Goal: Task Accomplishment & Management: Manage account settings

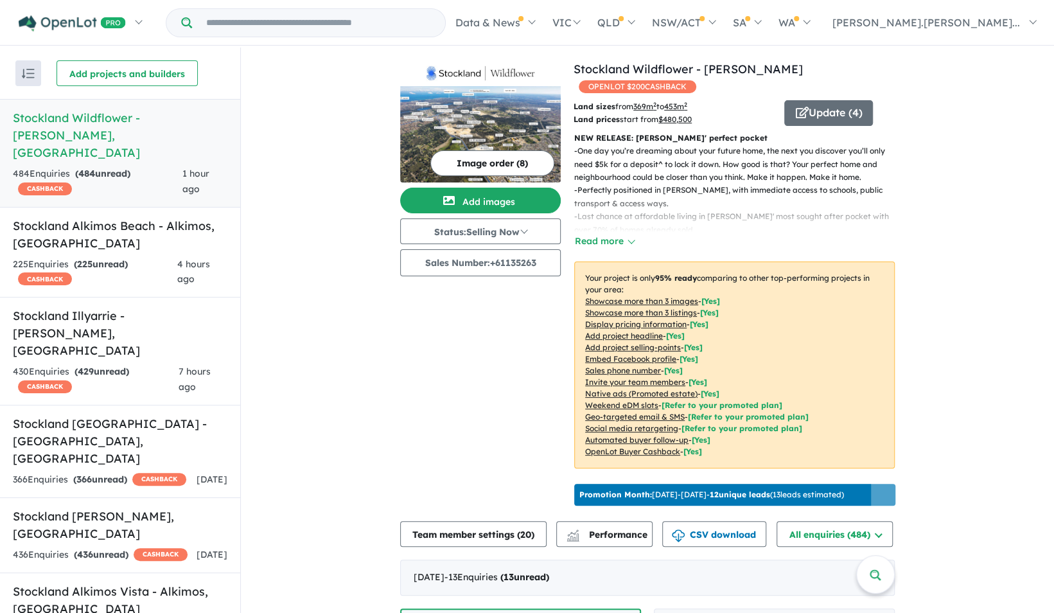
click at [39, 73] on button "button" at bounding box center [28, 73] width 26 height 26
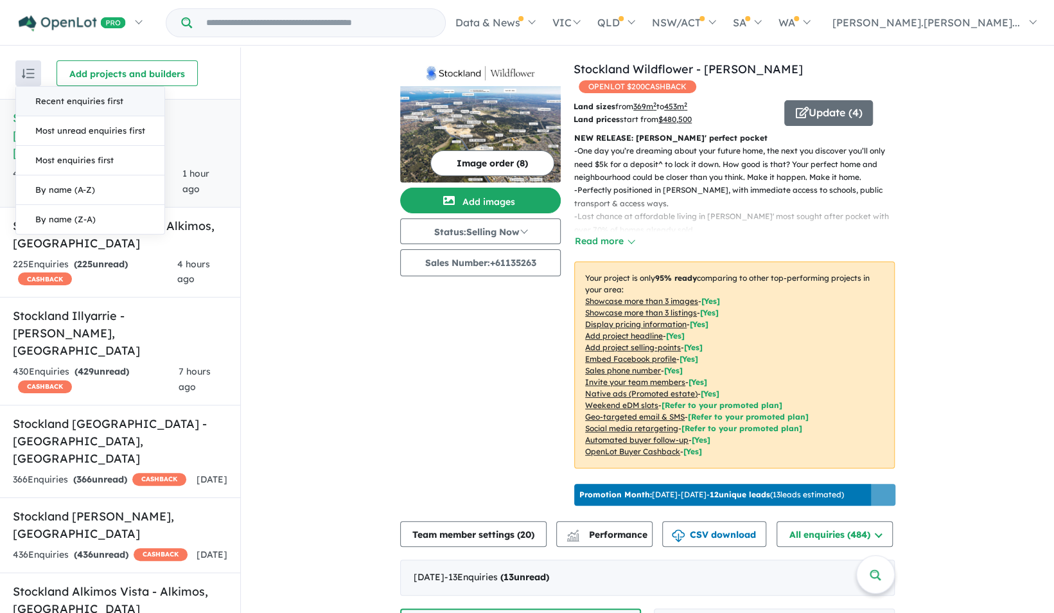
click at [39, 73] on button "button" at bounding box center [28, 73] width 26 height 26
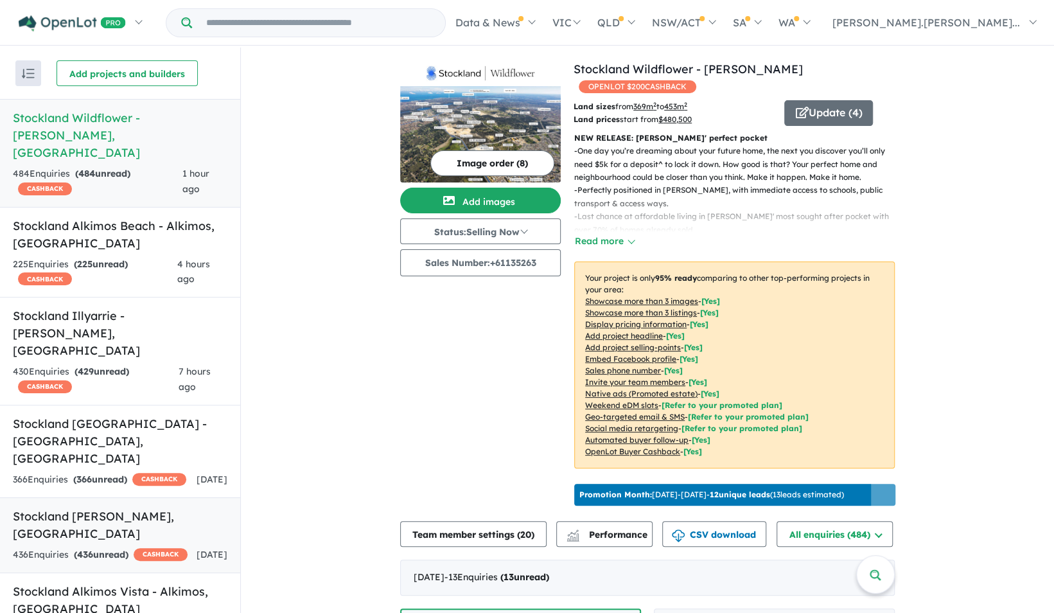
click at [59, 507] on h5 "Stockland Sienna [PERSON_NAME] , [GEOGRAPHIC_DATA]" at bounding box center [120, 524] width 215 height 35
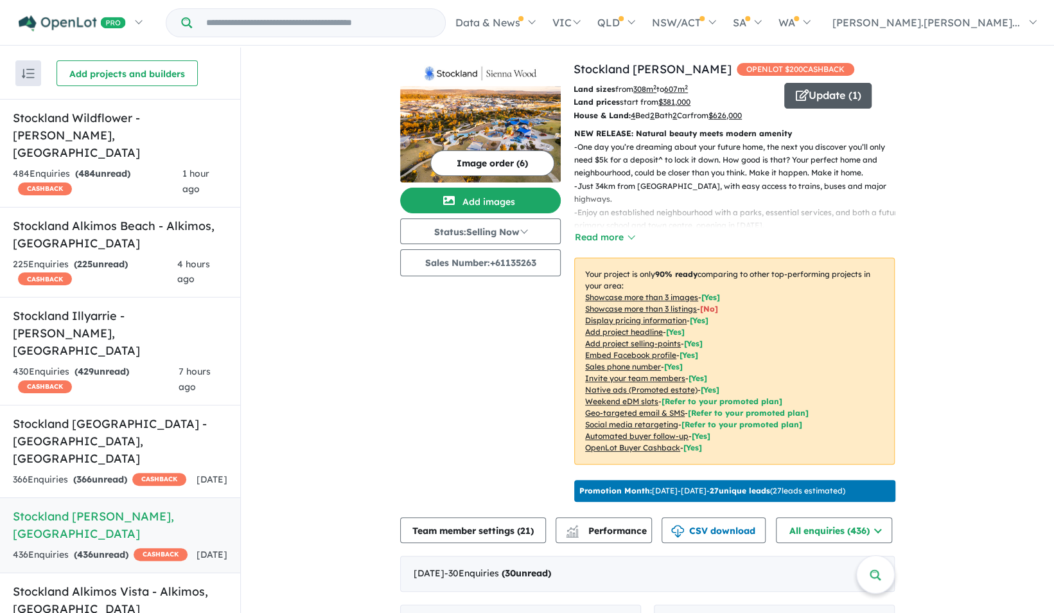
click at [823, 96] on button "Update ( 1 )" at bounding box center [827, 96] width 87 height 26
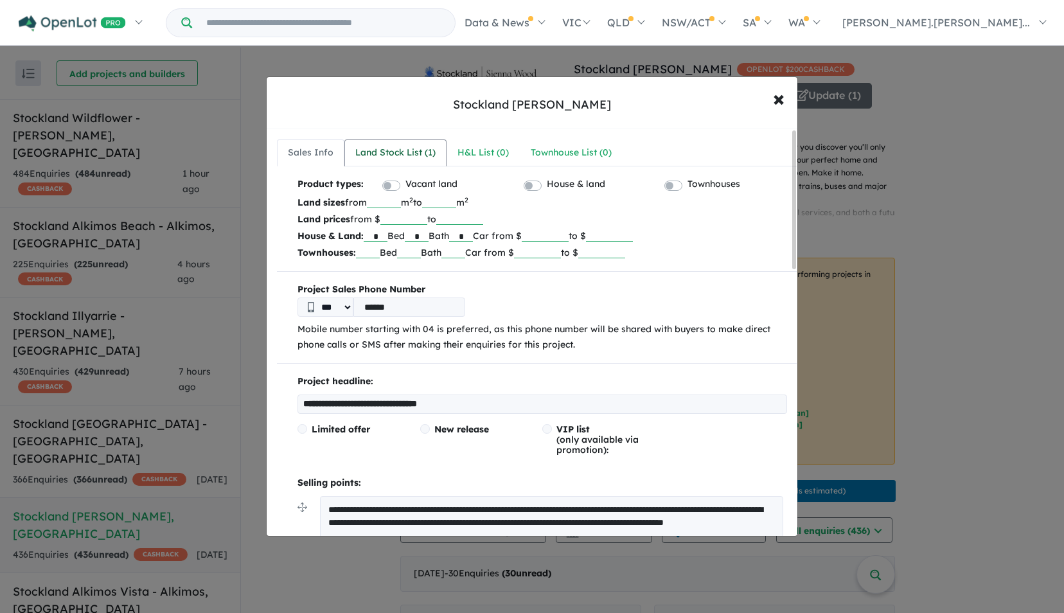
click at [391, 154] on div "Land Stock List ( 1 )" at bounding box center [395, 152] width 80 height 15
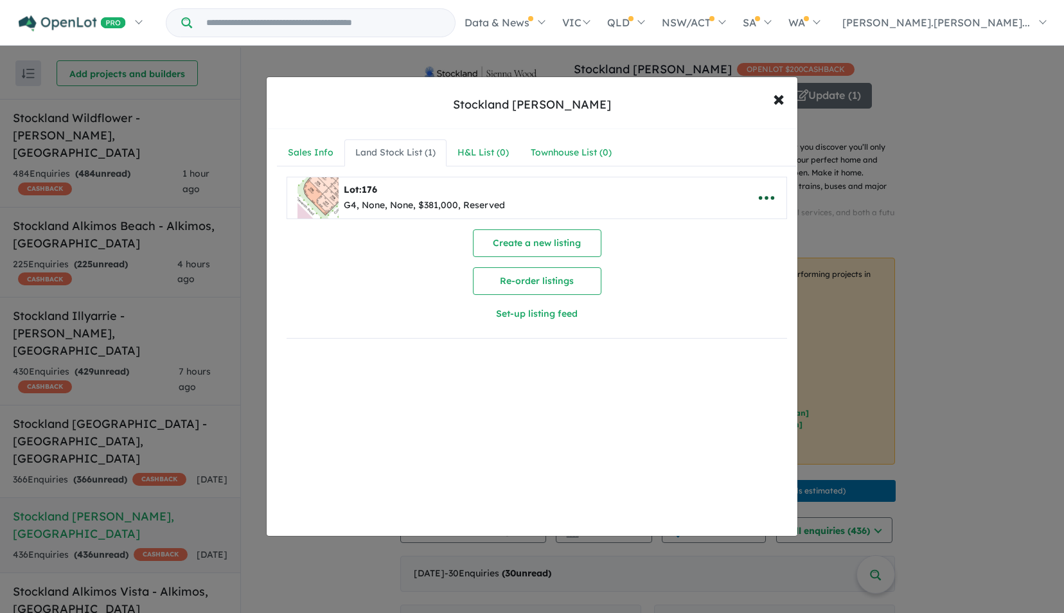
click at [764, 198] on icon "button" at bounding box center [766, 197] width 19 height 19
click at [733, 222] on link "Edit" at bounding box center [737, 230] width 95 height 30
select select "********"
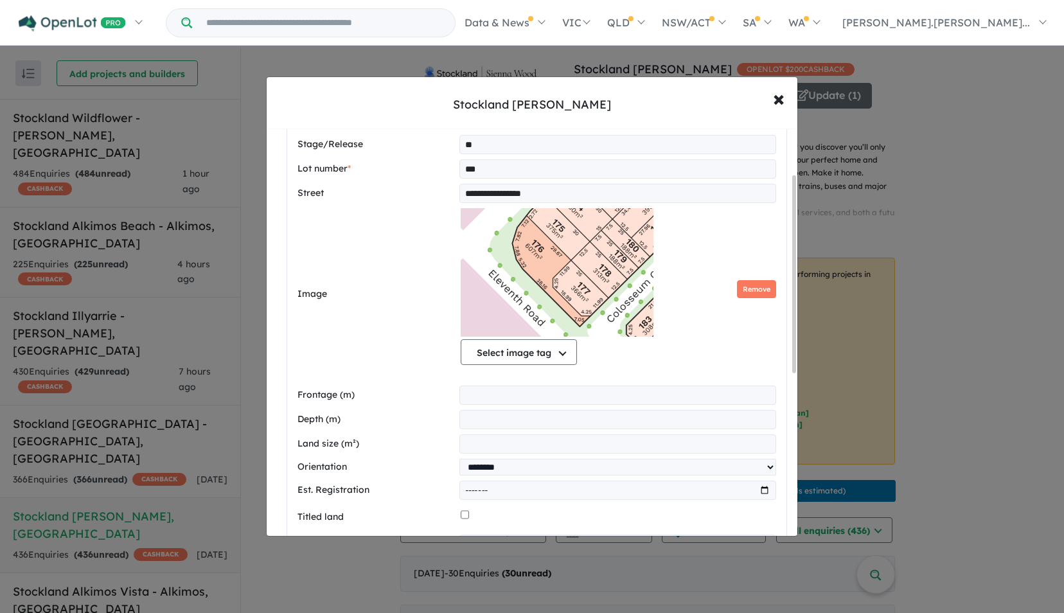
scroll to position [94, 0]
click at [540, 347] on button "Select image tag" at bounding box center [519, 353] width 116 height 26
click at [653, 349] on div "Select image tag Select image tag Floorplan Aerial Location Map Masterplan Life…" at bounding box center [618, 290] width 315 height 162
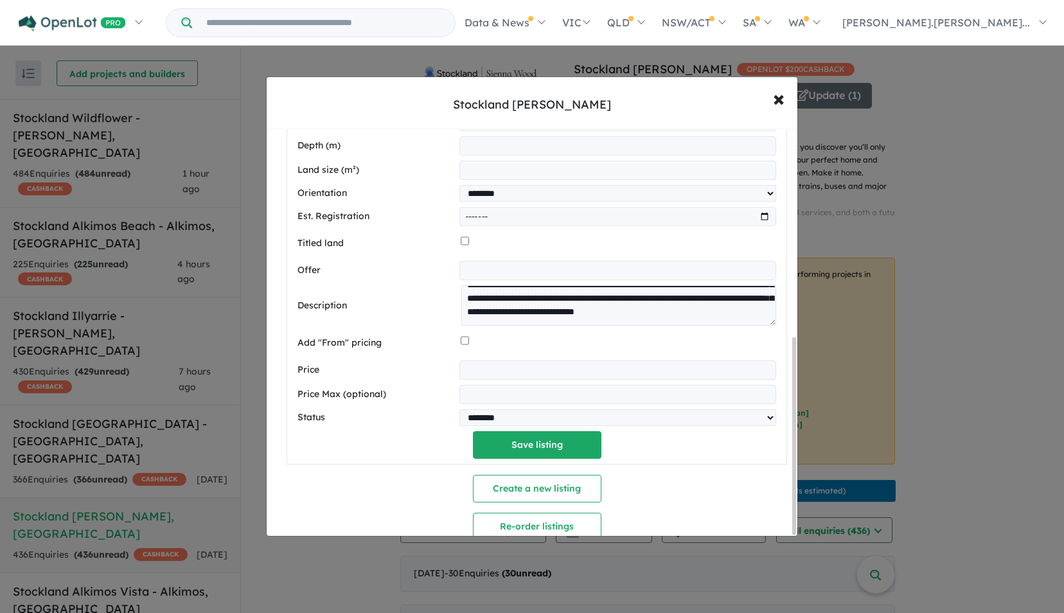
scroll to position [432, 0]
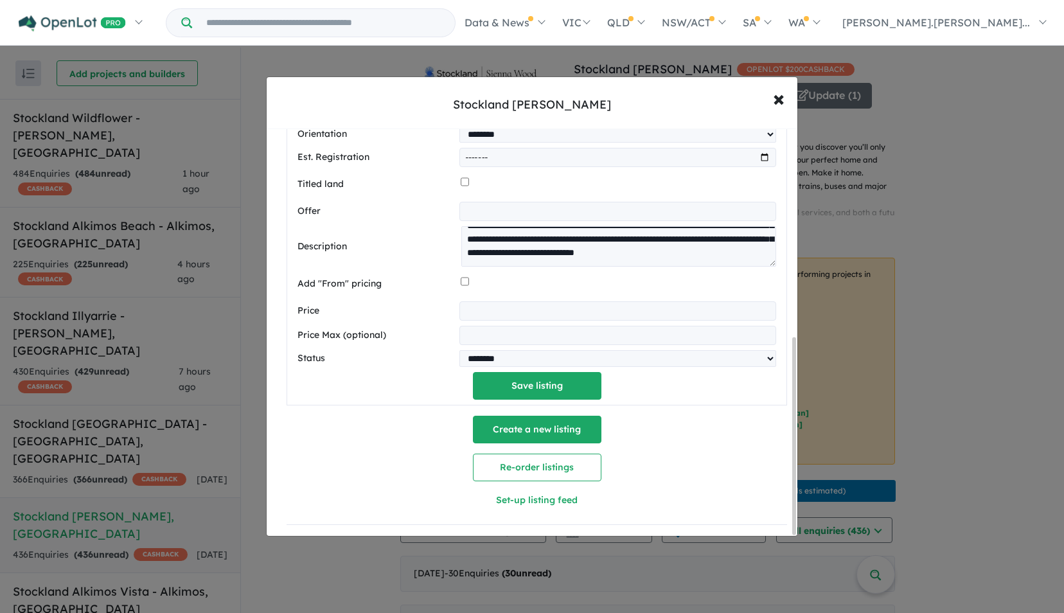
click at [527, 432] on button "Create a new listing" at bounding box center [537, 430] width 128 height 28
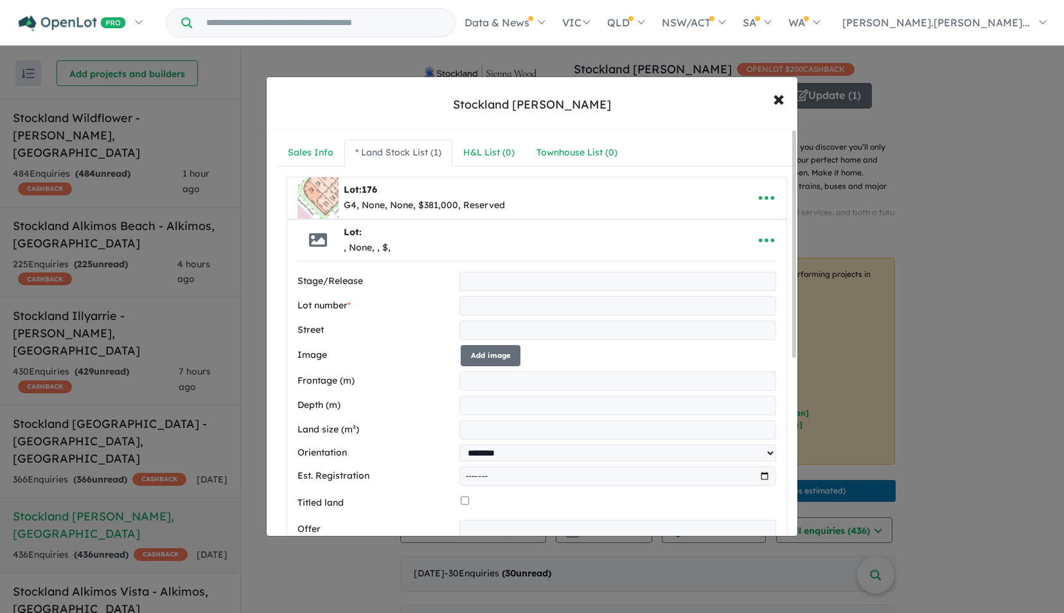
click at [480, 303] on input "text" at bounding box center [617, 305] width 317 height 19
type input "*"
type input "****"
click at [466, 334] on input "text" at bounding box center [617, 330] width 317 height 19
paste input "**********"
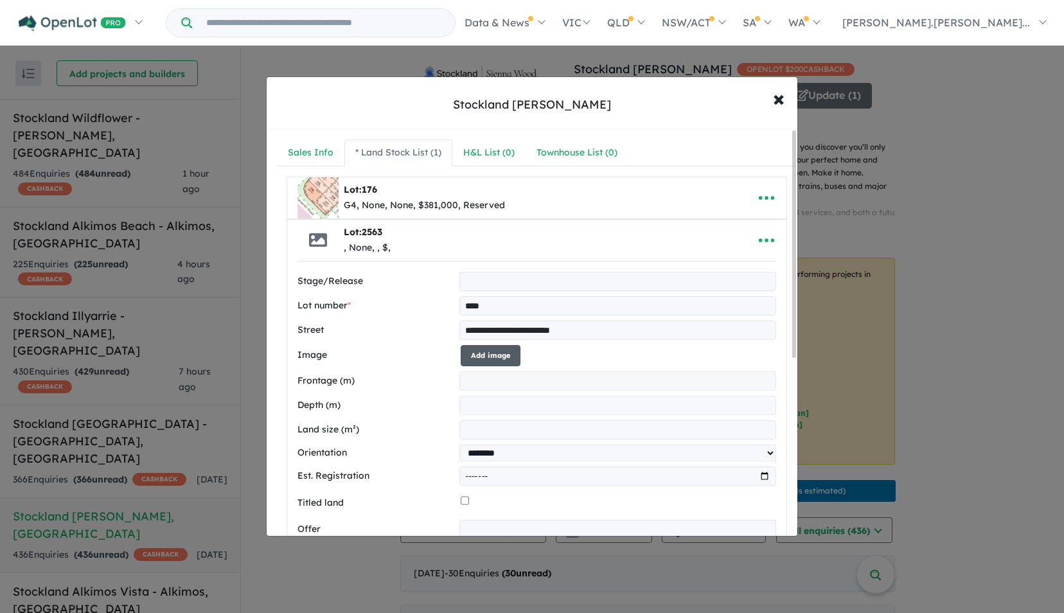
type input "**********"
click at [485, 349] on button "Add image" at bounding box center [491, 355] width 60 height 21
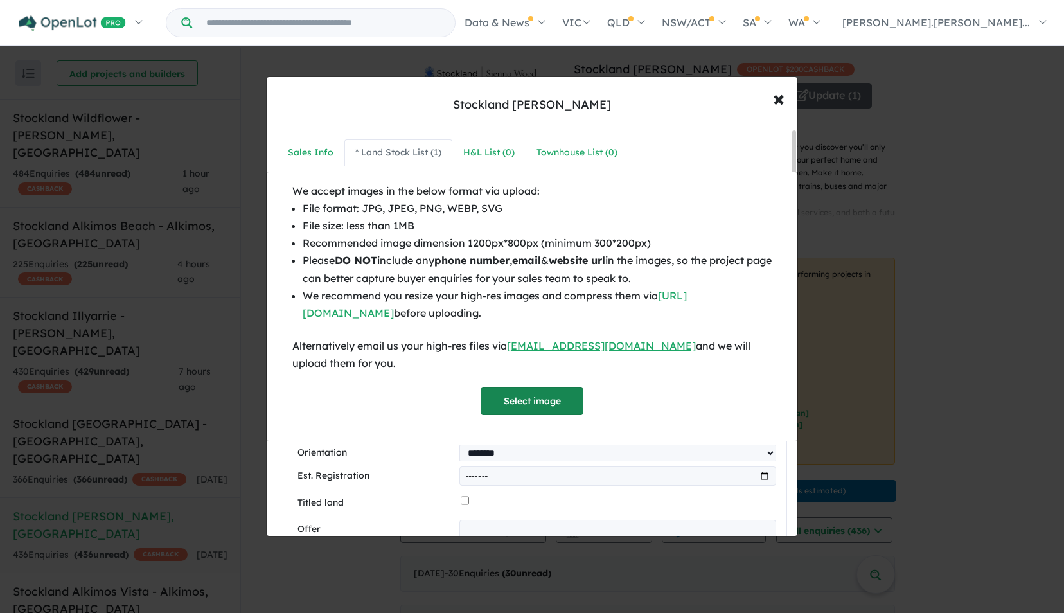
click at [520, 407] on button "Select image" at bounding box center [531, 401] width 103 height 28
click at [527, 401] on button "Select image" at bounding box center [531, 401] width 103 height 28
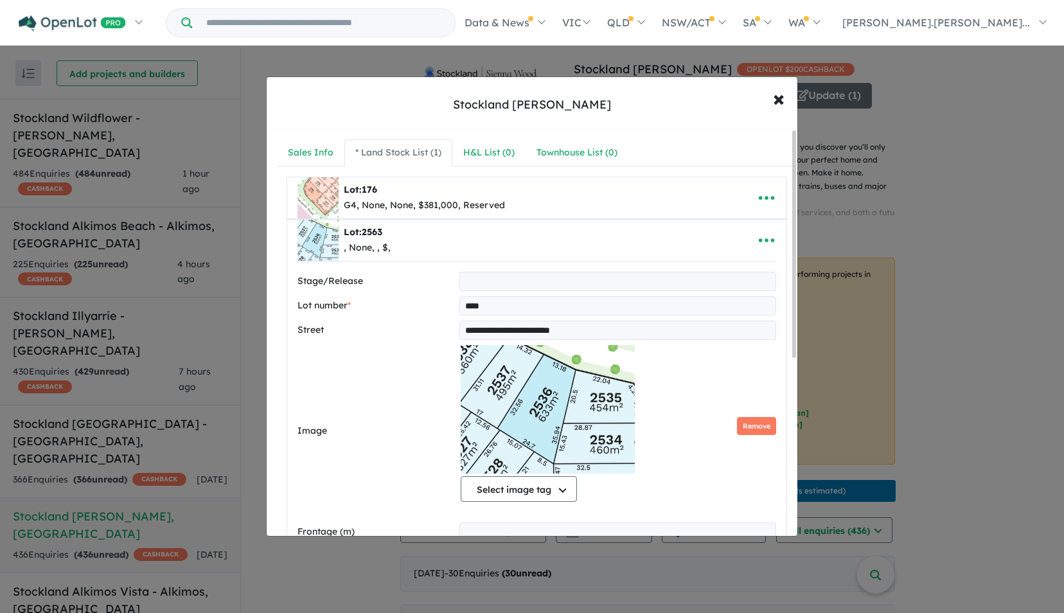
click at [498, 281] on input "text" at bounding box center [617, 281] width 317 height 19
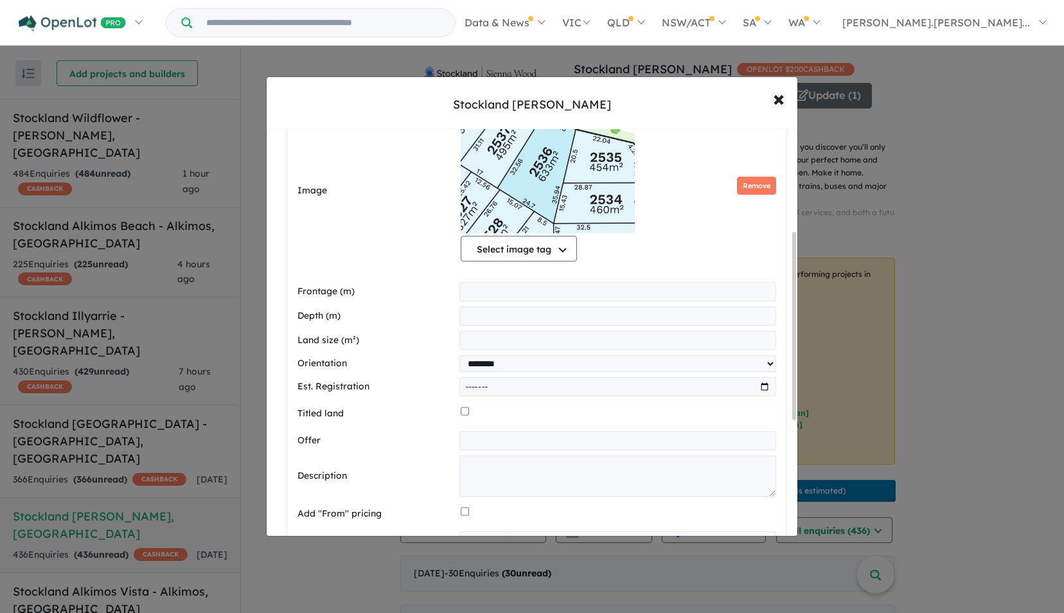
scroll to position [238, 0]
type input "***"
click at [483, 342] on input "number" at bounding box center [617, 342] width 317 height 19
type input "***"
click at [502, 357] on select "**********" at bounding box center [617, 365] width 317 height 17
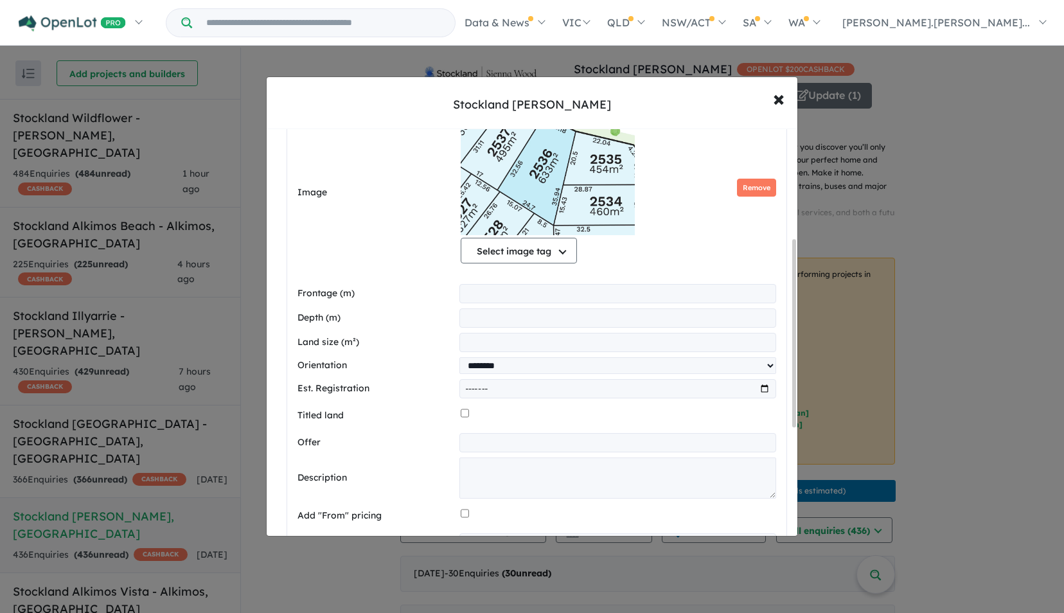
click at [419, 381] on label "Est. Registration" at bounding box center [375, 388] width 157 height 15
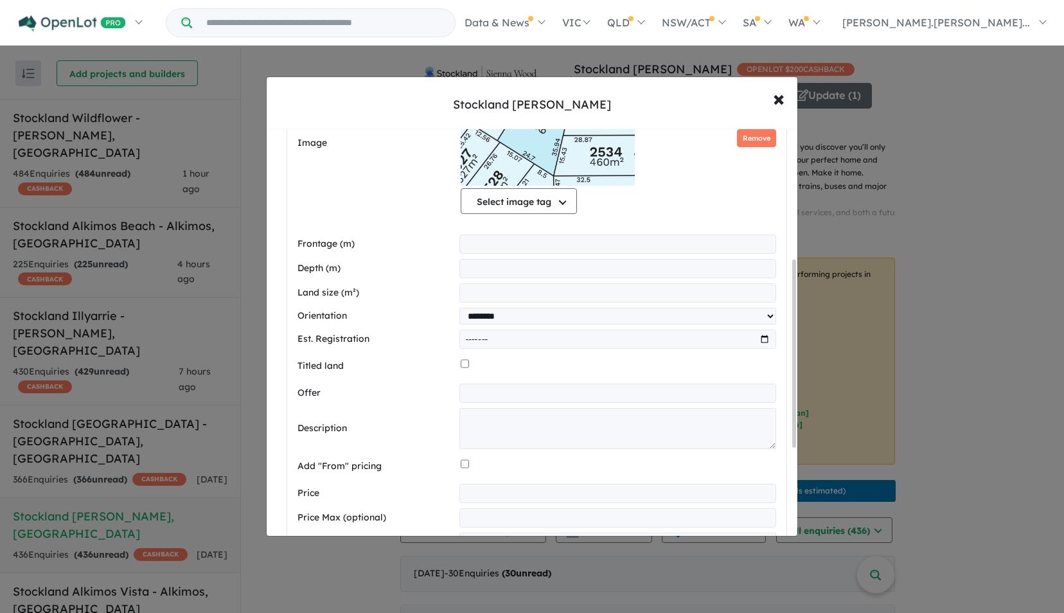
scroll to position [287, 0]
click at [489, 341] on input "month" at bounding box center [617, 339] width 317 height 19
click at [758, 331] on input "month" at bounding box center [617, 339] width 317 height 19
click at [764, 338] on input "month" at bounding box center [617, 339] width 317 height 19
type input "*******"
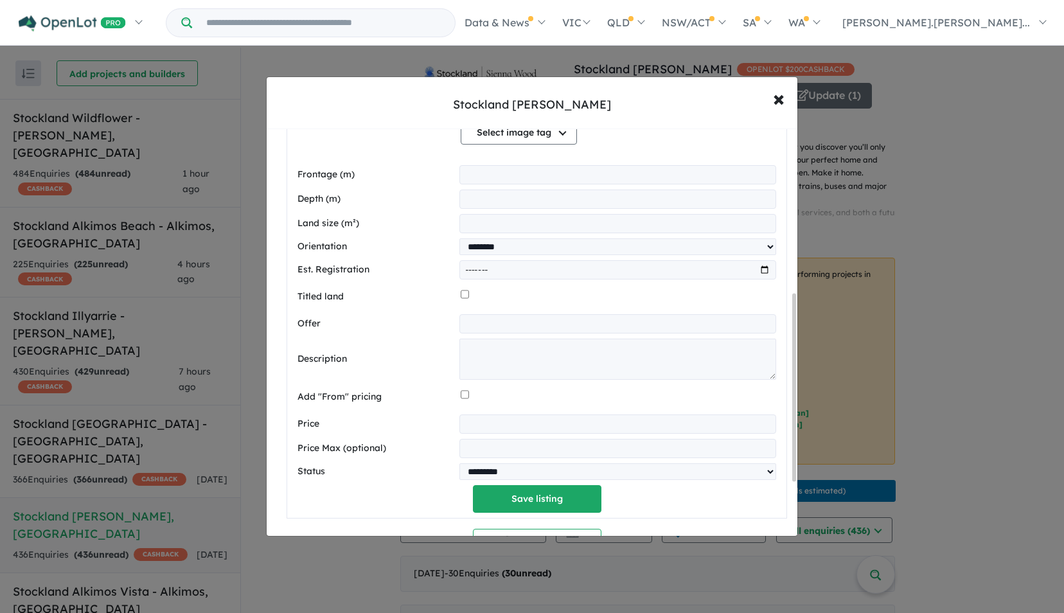
scroll to position [356, 0]
click at [478, 329] on input "text" at bounding box center [617, 324] width 317 height 19
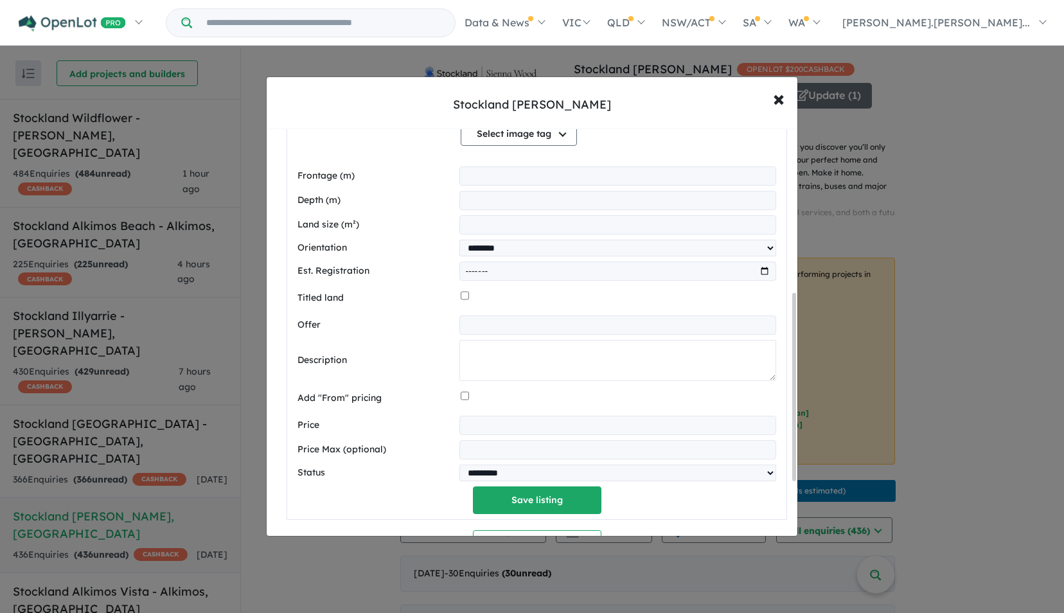
click at [466, 363] on textarea at bounding box center [617, 360] width 317 height 41
paste textarea "**********"
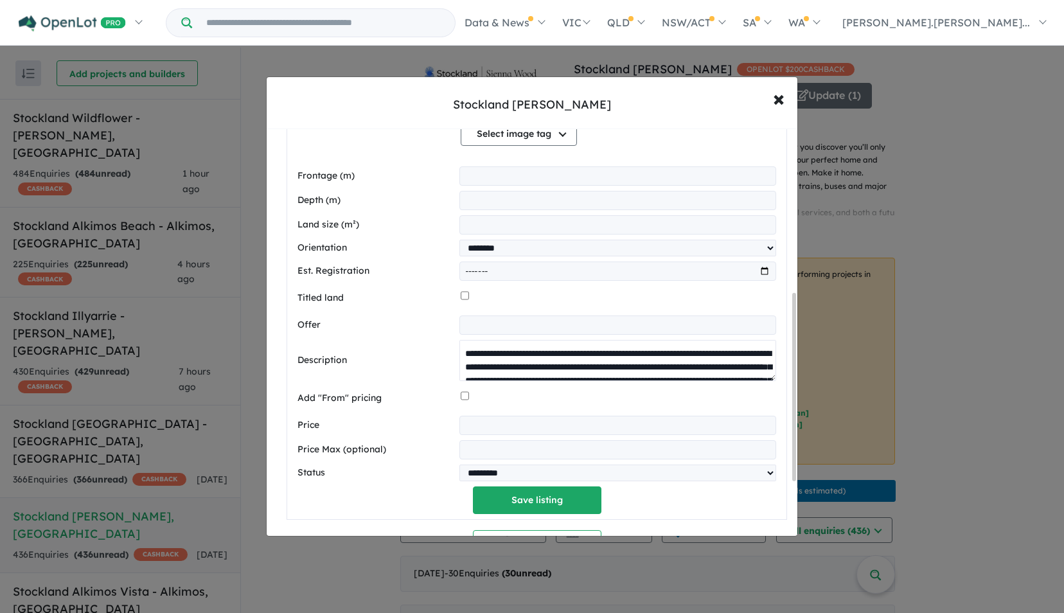
scroll to position [86, 0]
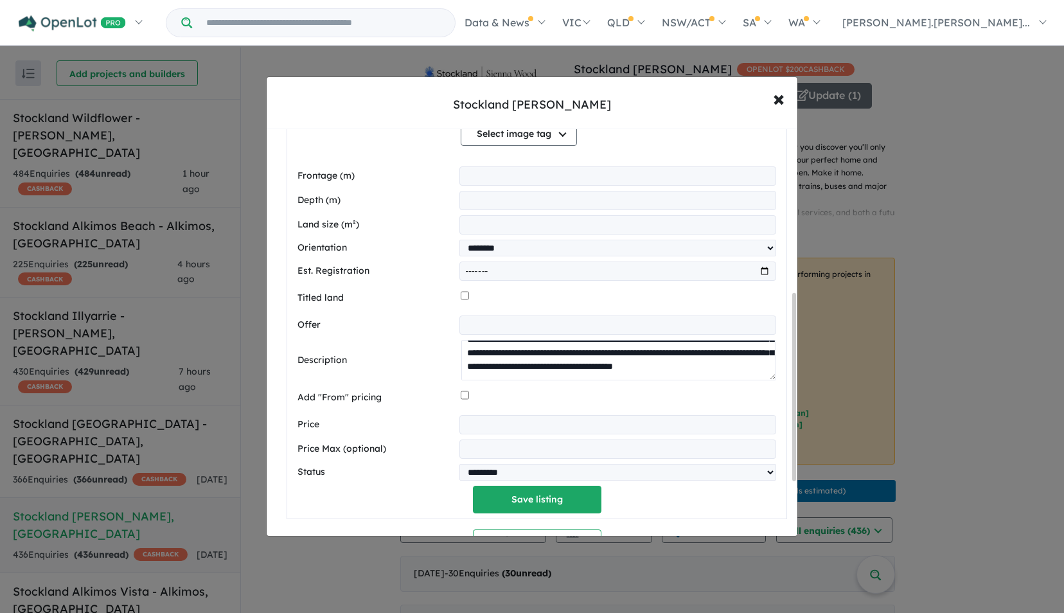
type textarea "**********"
click at [473, 423] on input "number" at bounding box center [617, 424] width 317 height 19
type input "******"
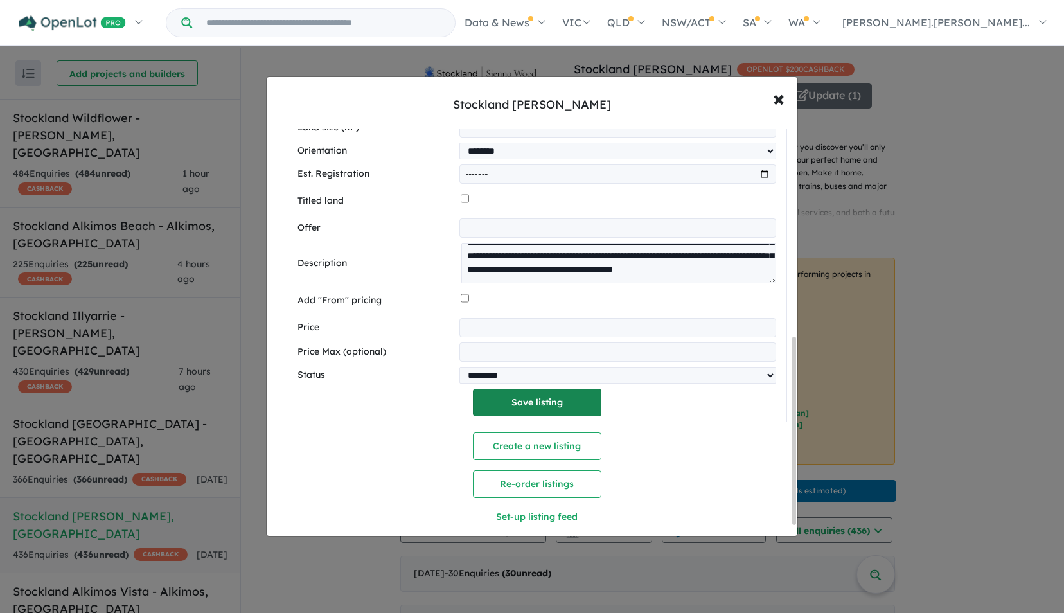
scroll to position [452, 0]
click at [519, 411] on button "Save listing" at bounding box center [537, 403] width 128 height 28
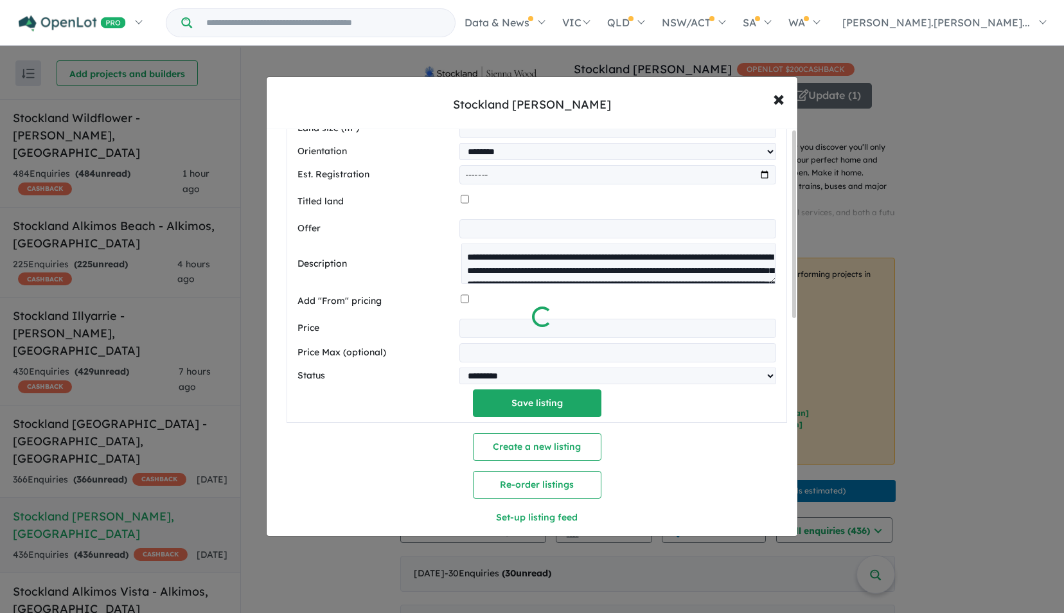
scroll to position [0, 0]
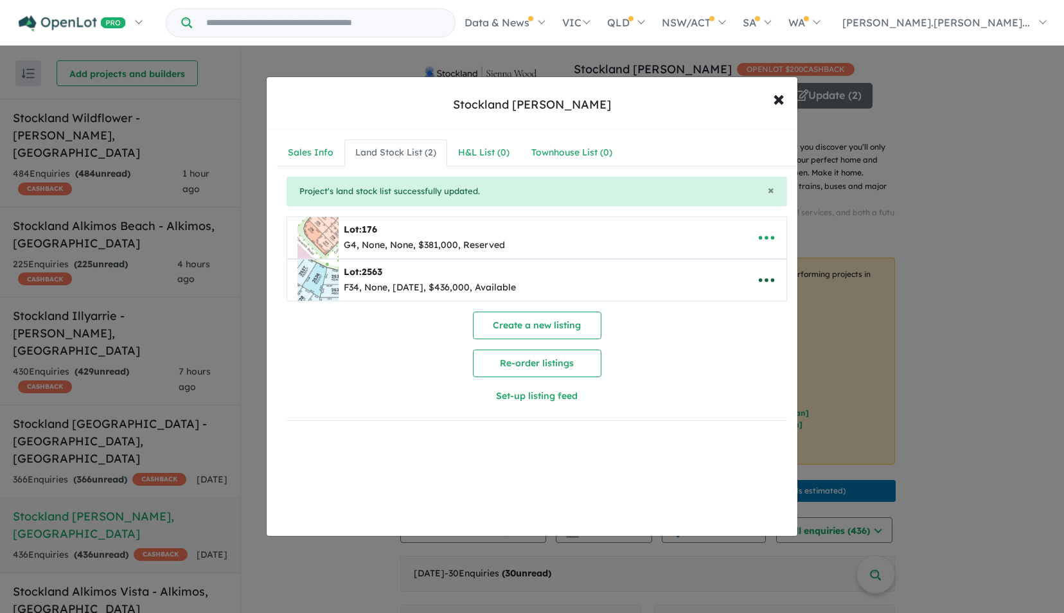
click at [757, 274] on icon "button" at bounding box center [766, 279] width 19 height 19
click at [726, 307] on link "Edit" at bounding box center [737, 312] width 95 height 30
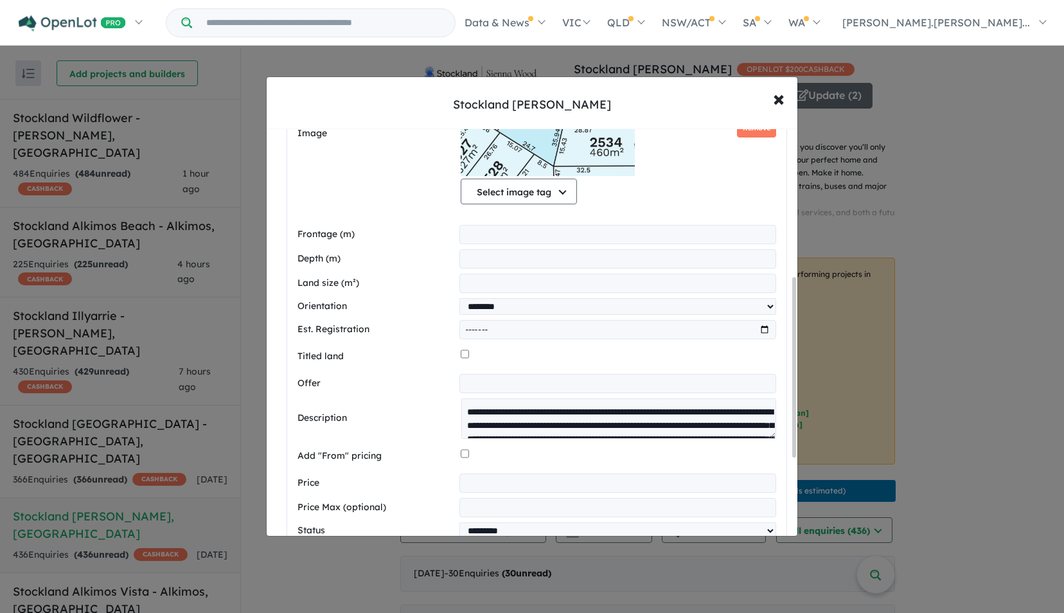
scroll to position [337, 0]
click at [615, 322] on input "*******" at bounding box center [617, 330] width 317 height 19
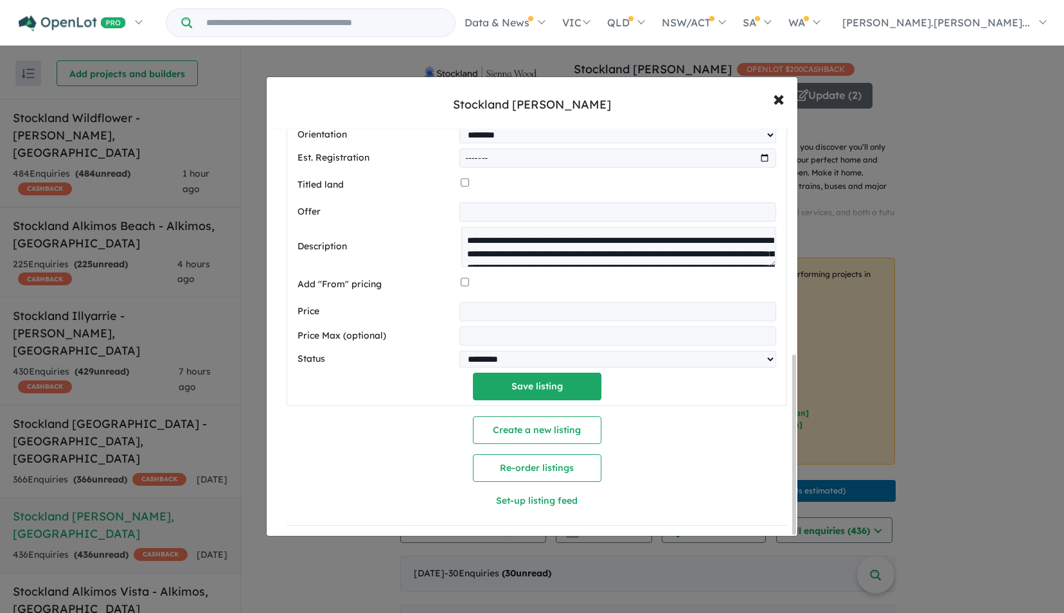
scroll to position [514, 0]
click at [534, 382] on button "Save listing" at bounding box center [537, 387] width 128 height 28
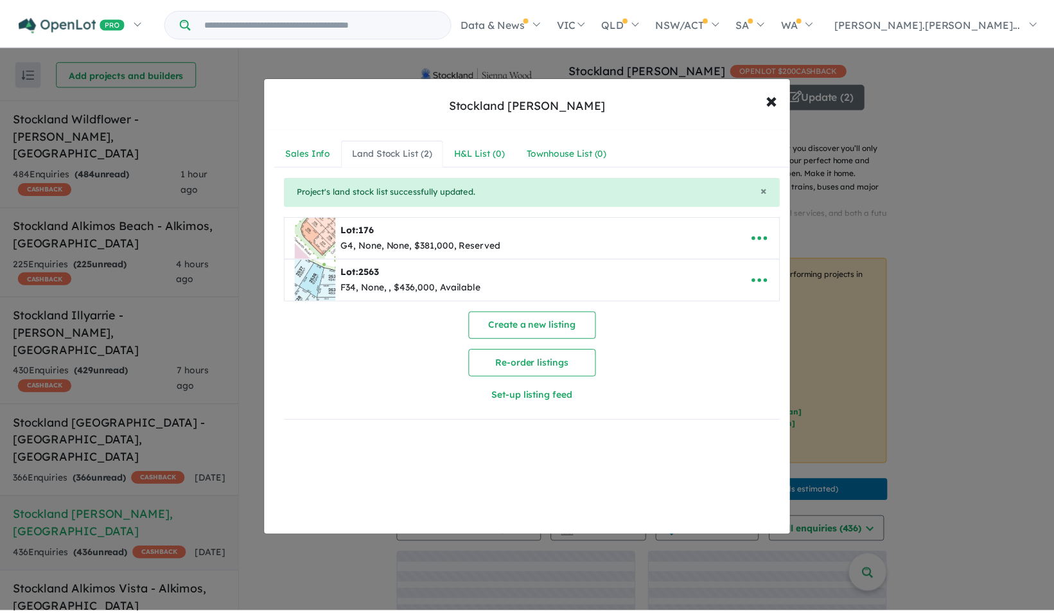
scroll to position [0, 0]
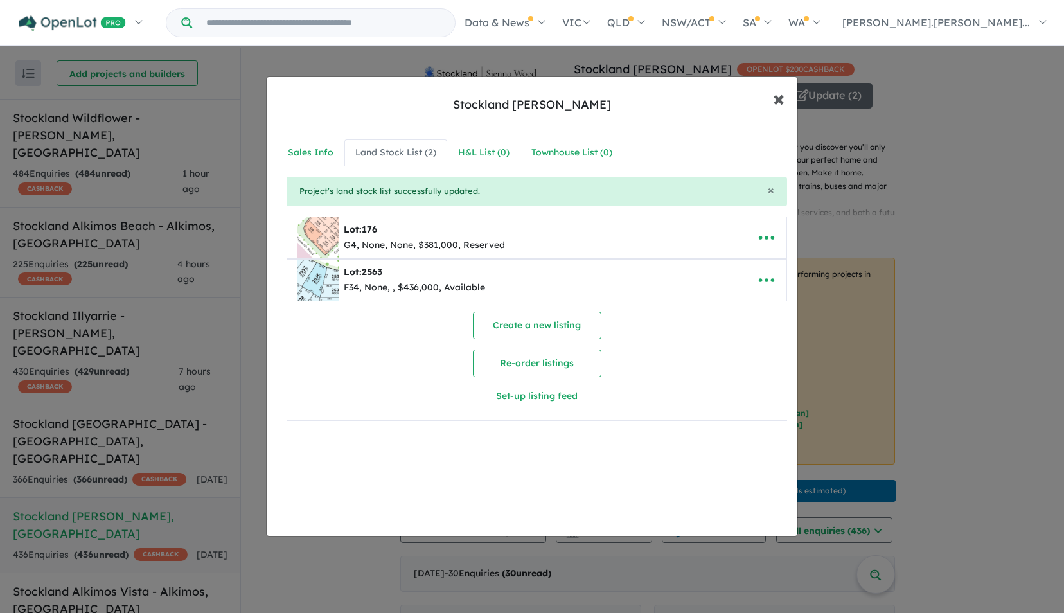
click at [782, 98] on span "×" at bounding box center [779, 98] width 12 height 28
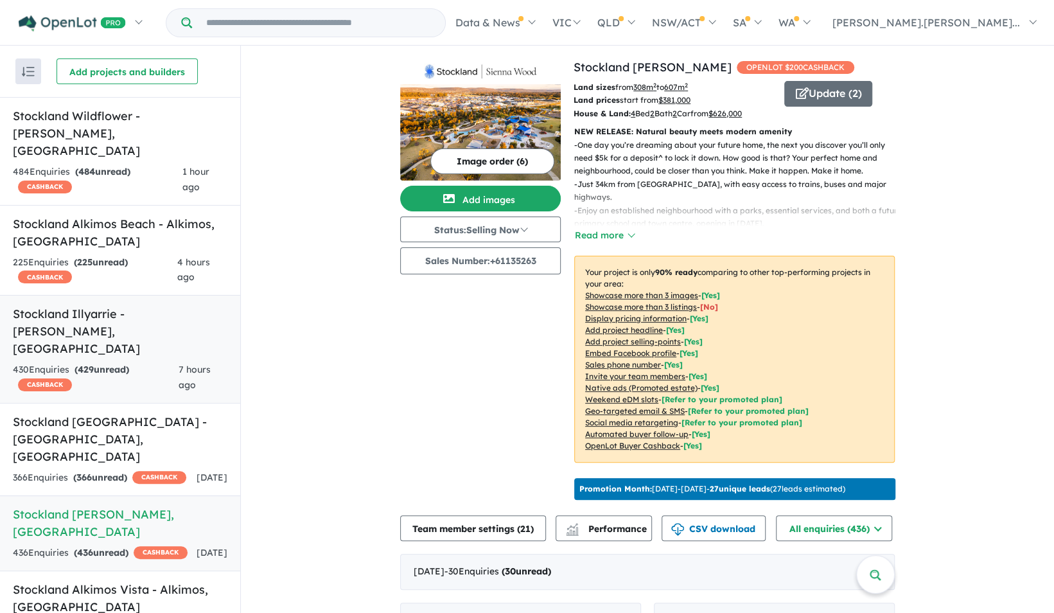
scroll to position [2, 0]
click at [103, 495] on link "Stockland Sienna [PERSON_NAME] , [GEOGRAPHIC_DATA] 436 Enquir ies ( 436 unread)…" at bounding box center [120, 533] width 240 height 76
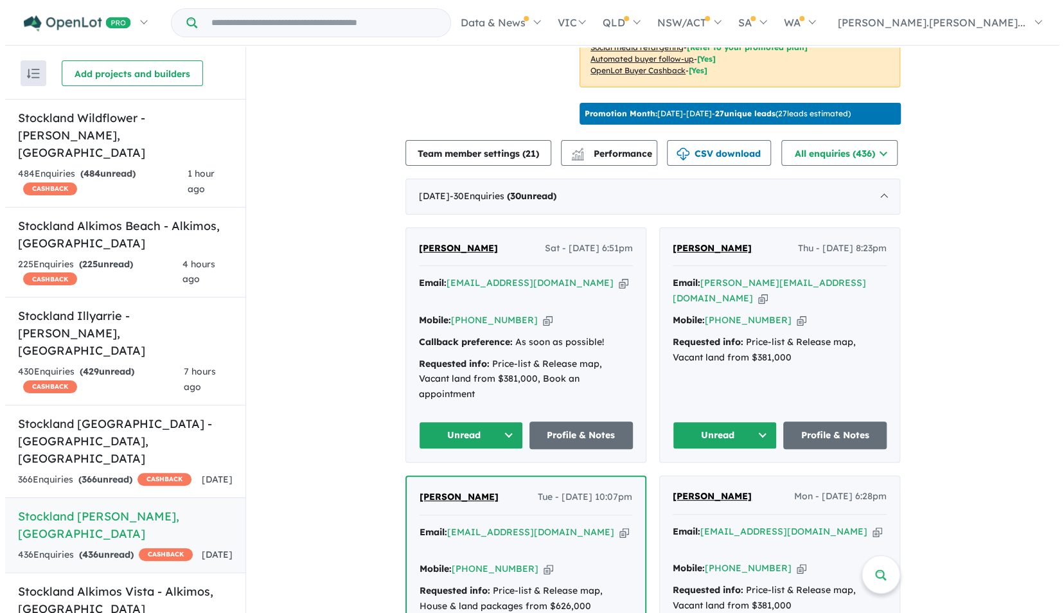
scroll to position [0, 0]
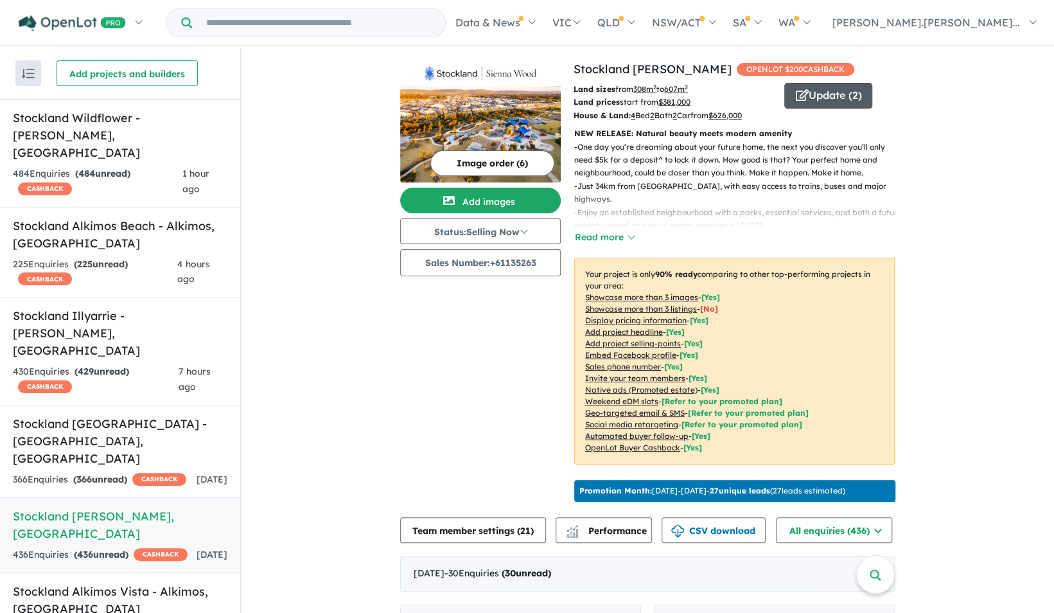
click at [823, 98] on button "Update ( 2 )" at bounding box center [828, 96] width 88 height 26
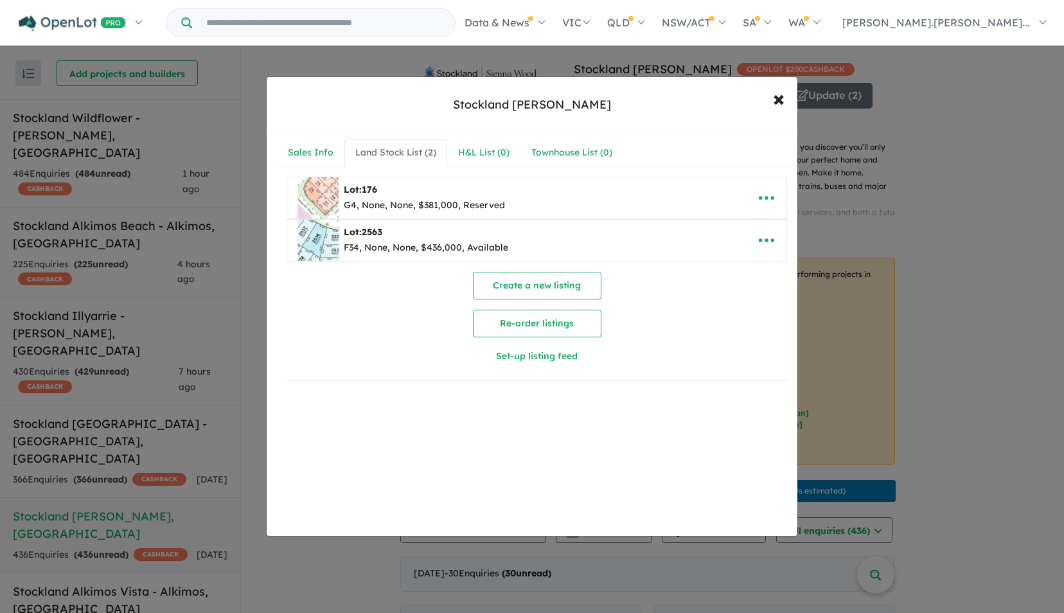
click at [520, 197] on div "Lot: 176 G4, None, None, $381,000, Reserved" at bounding box center [516, 197] width 439 height 41
click at [457, 198] on div "G4, None, None, $381,000, Reserved" at bounding box center [424, 205] width 161 height 15
click at [328, 194] on img at bounding box center [317, 197] width 41 height 41
click at [762, 197] on icon "button" at bounding box center [766, 198] width 15 height 4
click at [734, 225] on link "Edit" at bounding box center [737, 230] width 95 height 30
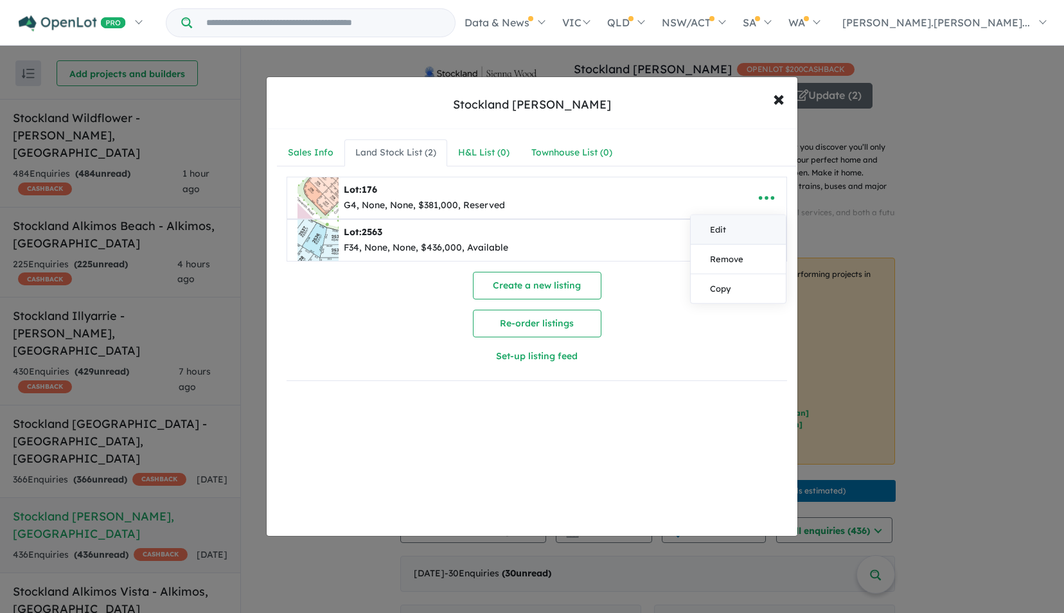
select select "********"
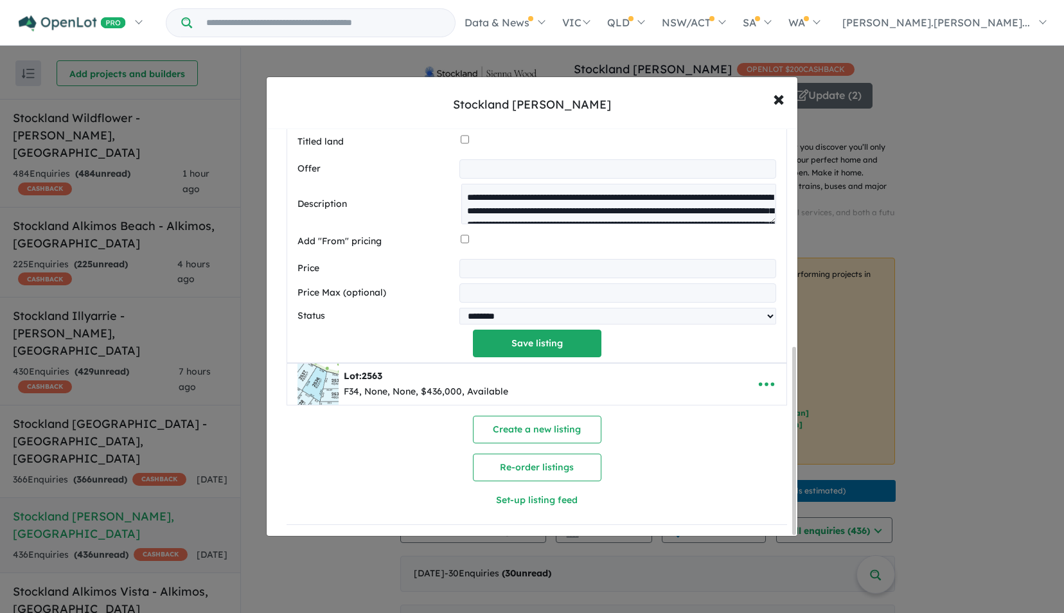
scroll to position [473, 0]
click at [543, 388] on div "Lot: 2563 F34, None, None, $436,000, Available" at bounding box center [516, 384] width 439 height 41
click at [330, 382] on img at bounding box center [317, 384] width 41 height 41
click at [777, 96] on span "×" at bounding box center [779, 98] width 12 height 28
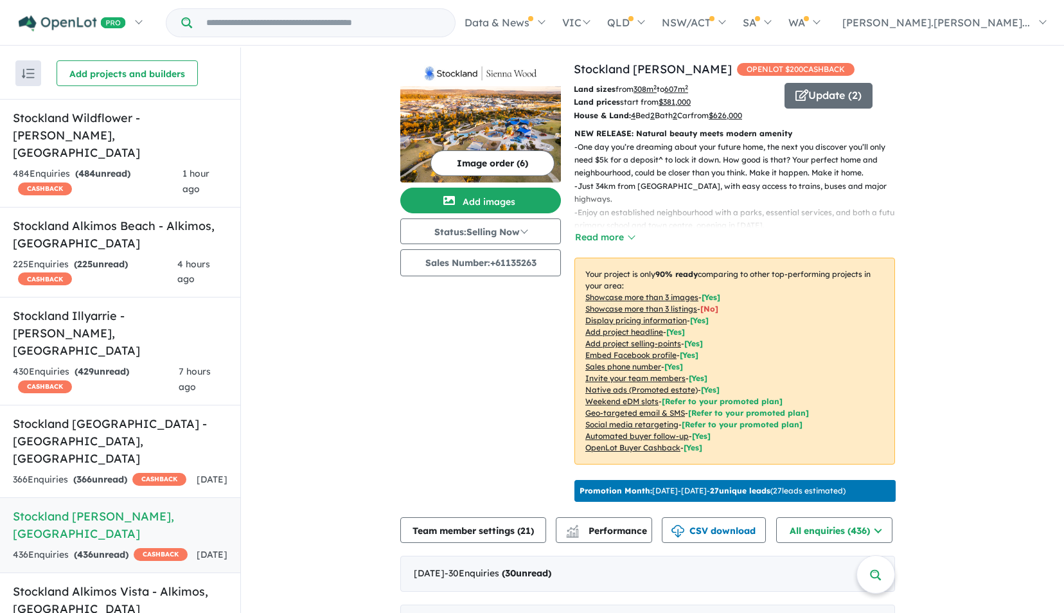
scroll to position [0, 0]
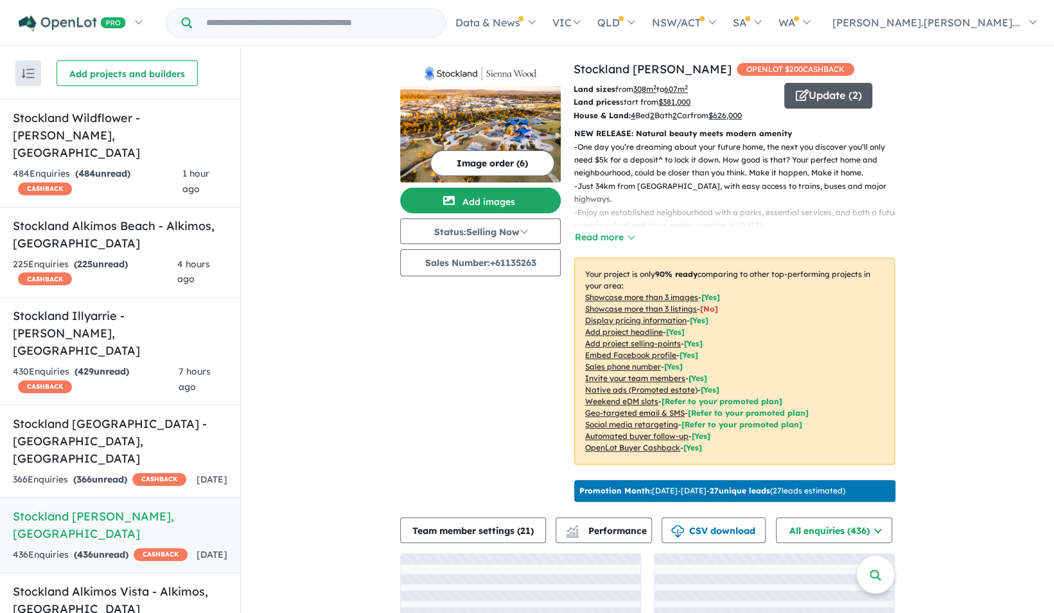
click at [804, 96] on icon "button" at bounding box center [801, 95] width 13 height 12
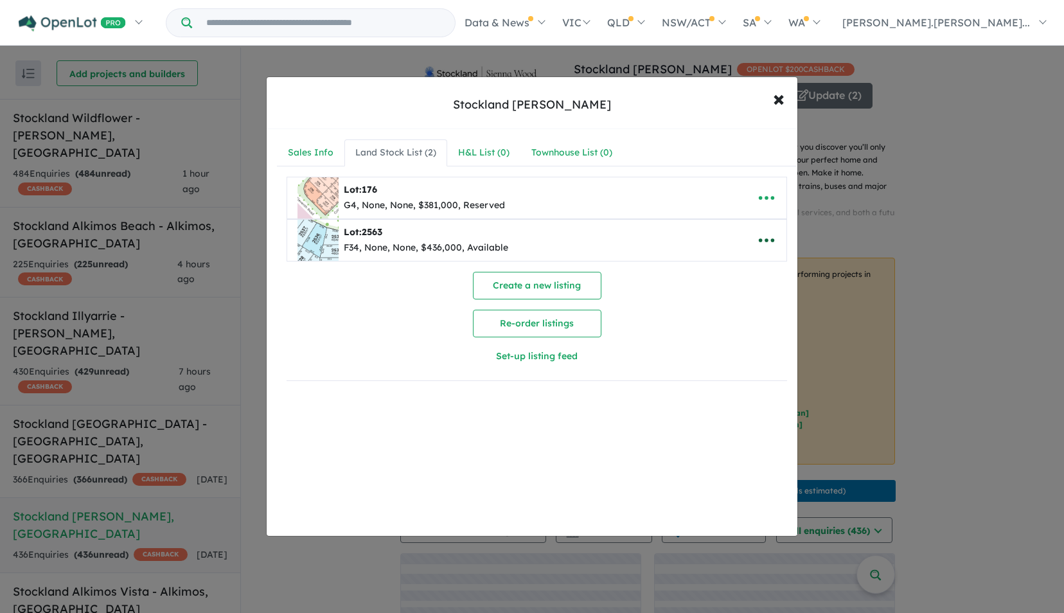
click at [763, 233] on icon "button" at bounding box center [766, 240] width 19 height 19
click at [717, 267] on link "Edit" at bounding box center [737, 273] width 95 height 30
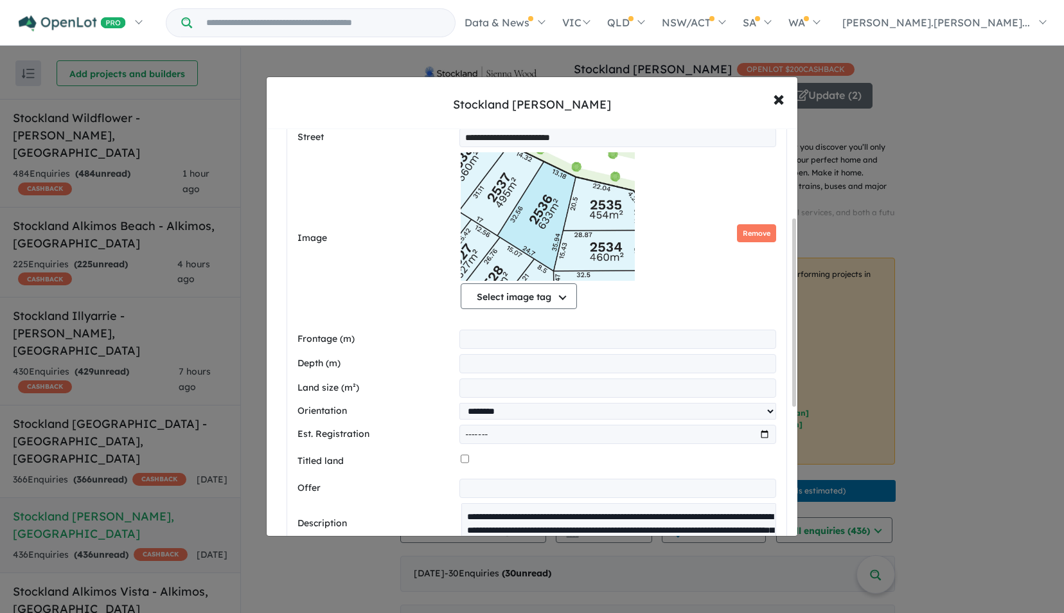
scroll to position [193, 0]
click at [481, 338] on input "number" at bounding box center [617, 339] width 317 height 19
click at [776, 105] on span "×" at bounding box center [779, 98] width 12 height 28
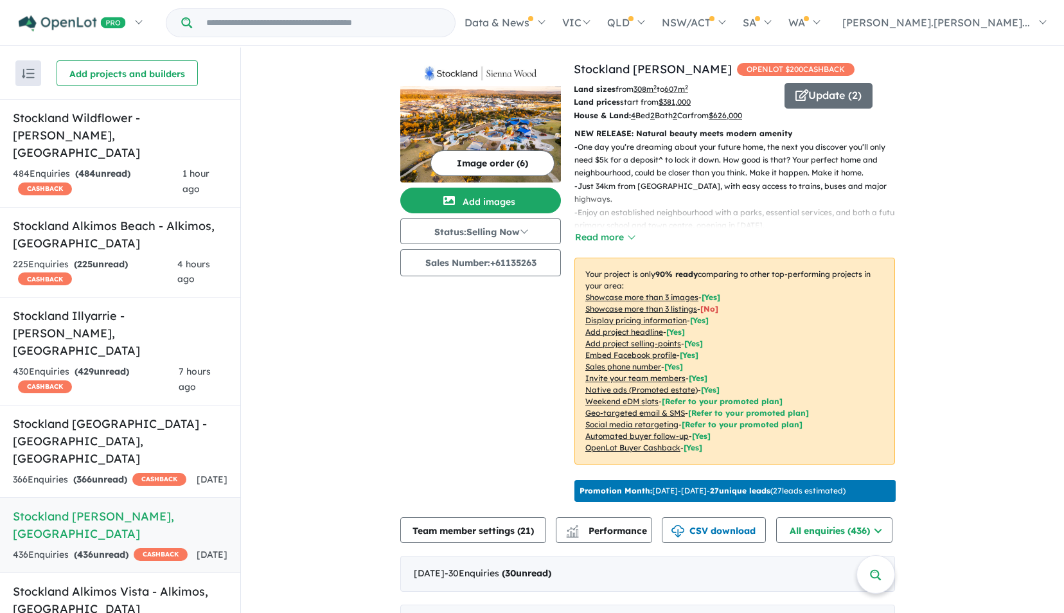
scroll to position [0, 0]
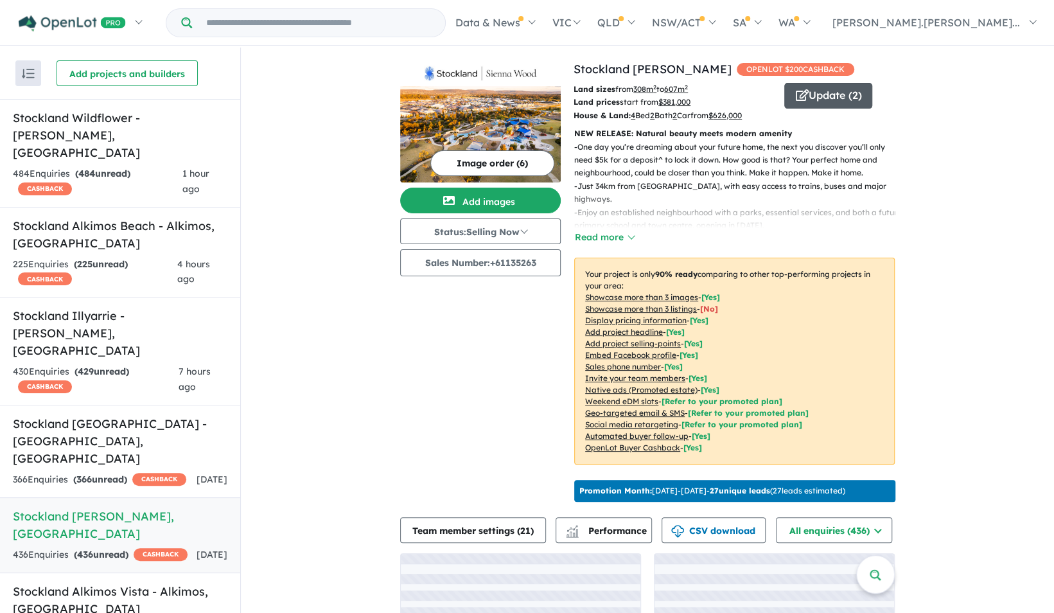
click at [832, 98] on button "Update ( 2 )" at bounding box center [828, 96] width 88 height 26
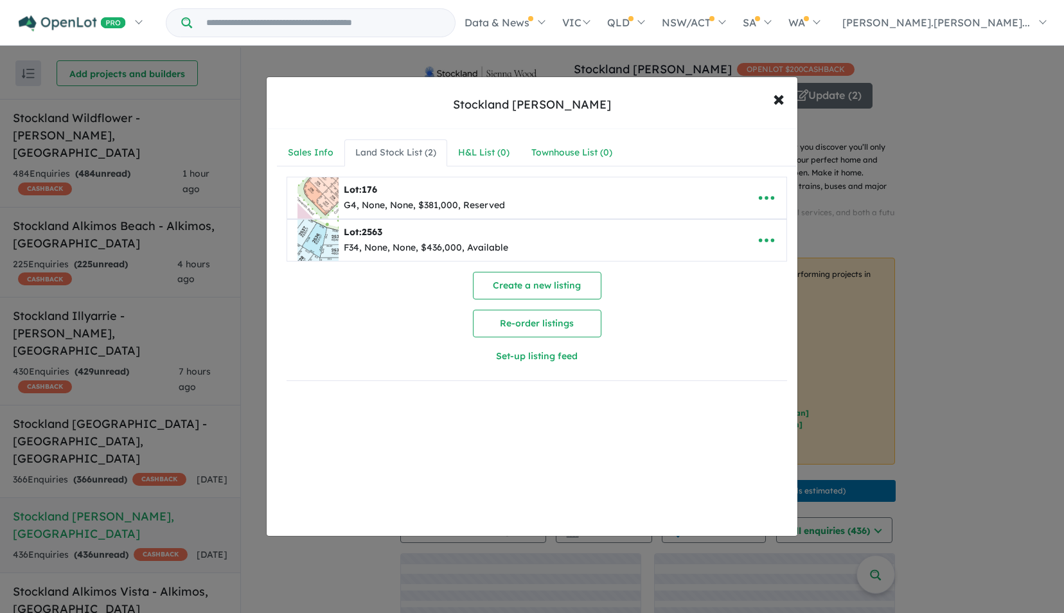
click at [426, 207] on div "G4, None, None, $381,000, Reserved" at bounding box center [424, 205] width 161 height 15
click at [762, 194] on icon "button" at bounding box center [766, 197] width 19 height 19
click at [718, 227] on link "Edit" at bounding box center [737, 230] width 95 height 30
select select "********"
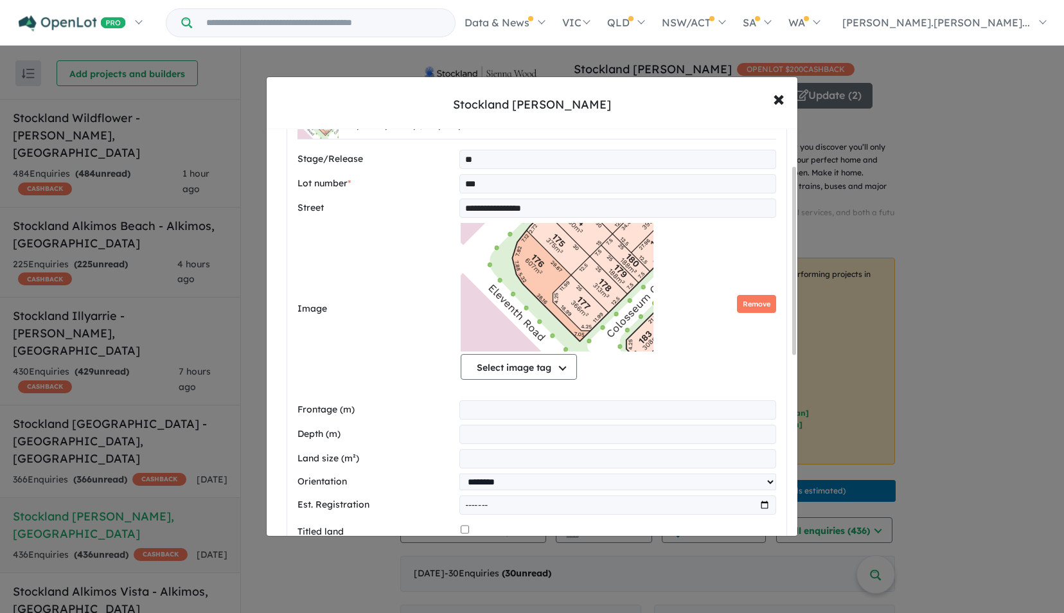
scroll to position [77, 0]
click at [773, 98] on span "×" at bounding box center [779, 98] width 12 height 28
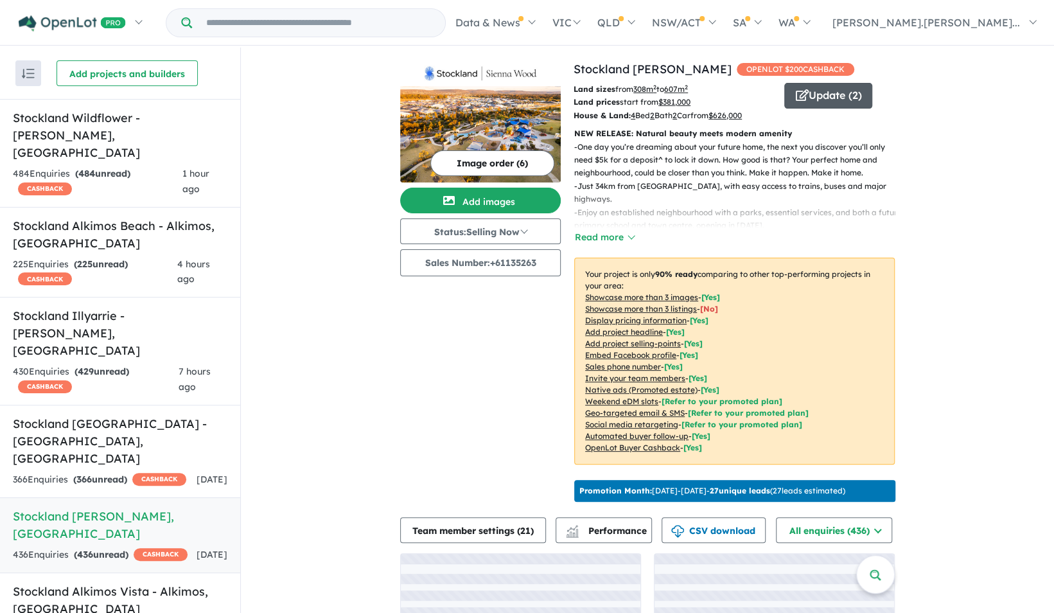
click at [831, 92] on button "Update ( 2 )" at bounding box center [828, 96] width 88 height 26
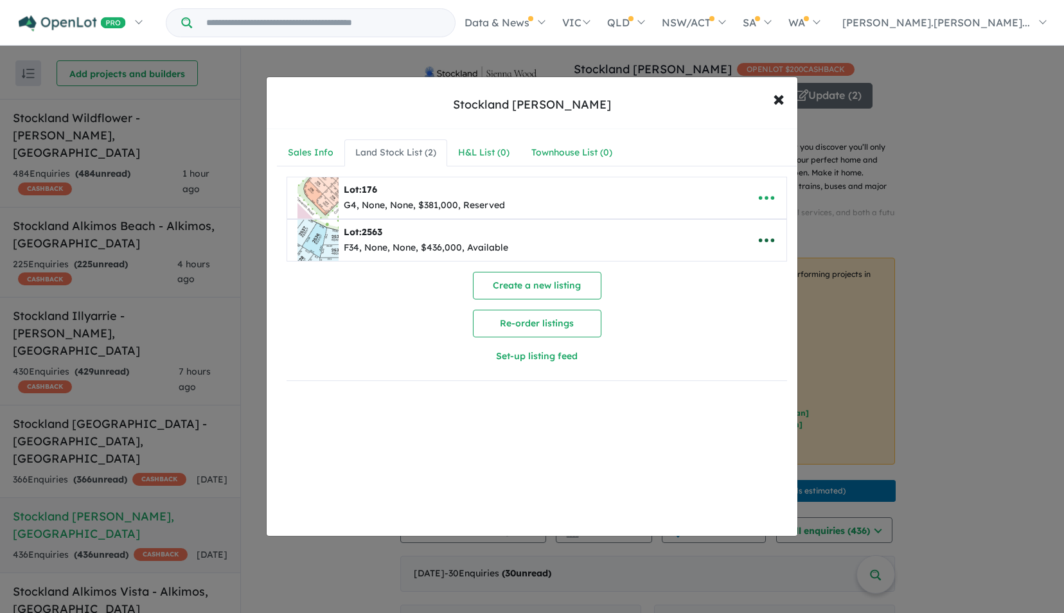
click at [762, 231] on icon "button" at bounding box center [766, 240] width 19 height 19
click at [721, 265] on link "Edit" at bounding box center [737, 273] width 95 height 30
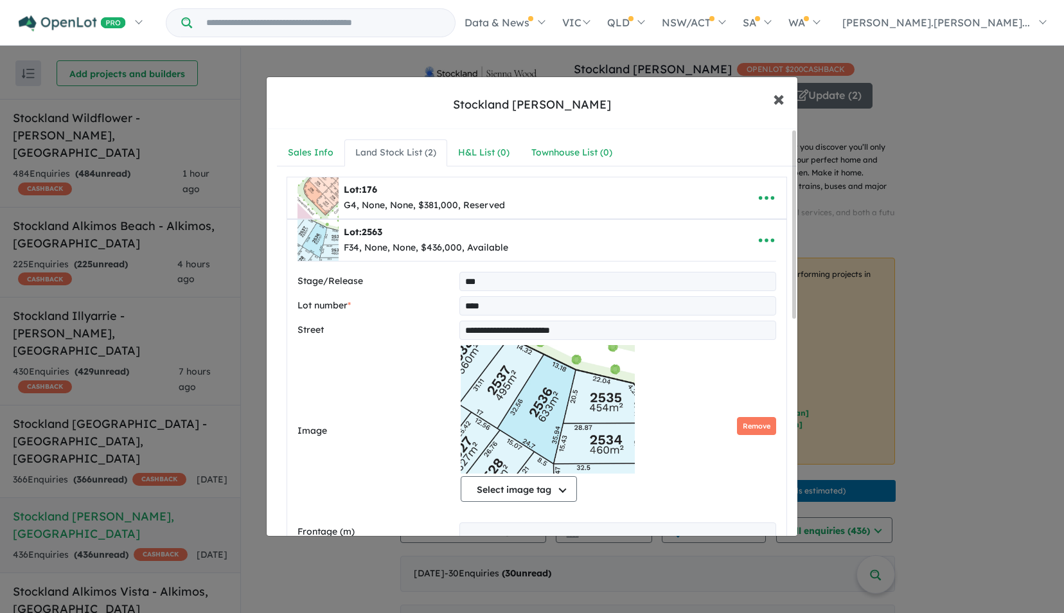
click at [781, 102] on span "×" at bounding box center [779, 98] width 12 height 28
